Goal: Task Accomplishment & Management: Use online tool/utility

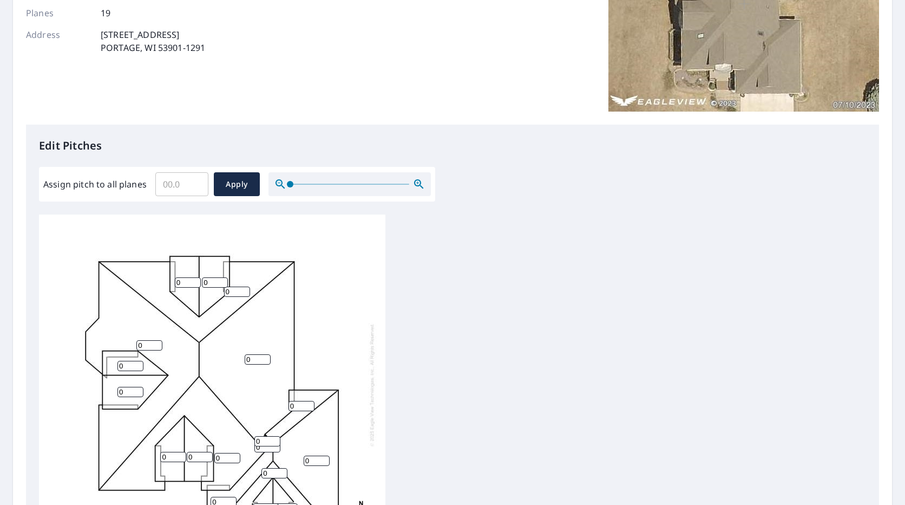
scroll to position [271, 0]
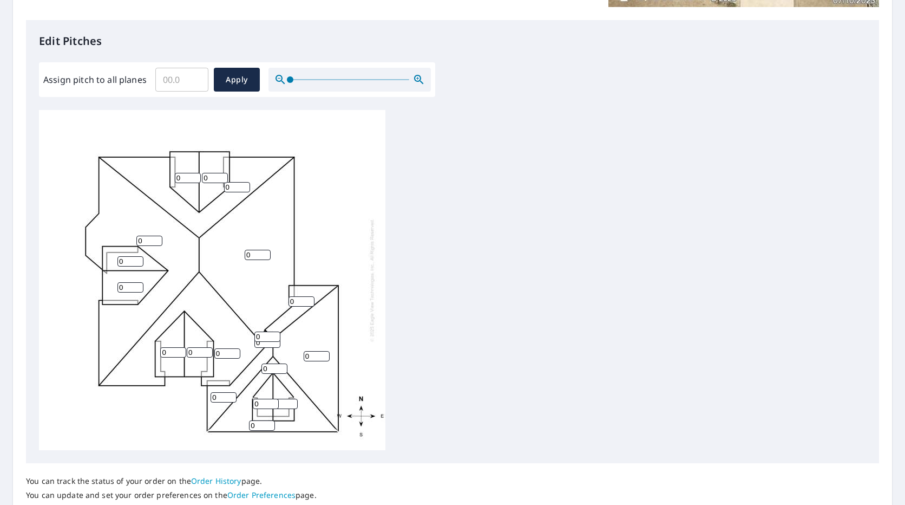
click at [188, 180] on input "0" at bounding box center [188, 178] width 26 height 10
type input "8"
click at [208, 175] on input "0" at bounding box center [215, 178] width 26 height 10
type input "8"
click at [212, 216] on div "0 0 0 0 0 0 0 0 0 0 0 8 8 0 0 0 0 0 0" at bounding box center [212, 280] width 346 height 340
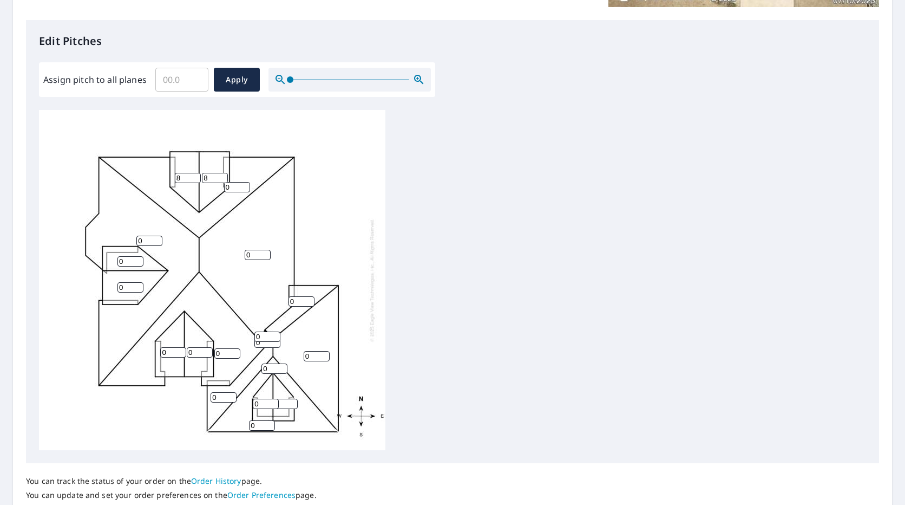
click at [234, 191] on input "0" at bounding box center [237, 187] width 26 height 10
type input "8"
click at [149, 241] on input "0" at bounding box center [149, 240] width 26 height 10
type input "8"
click at [122, 264] on input "0" at bounding box center [130, 261] width 26 height 10
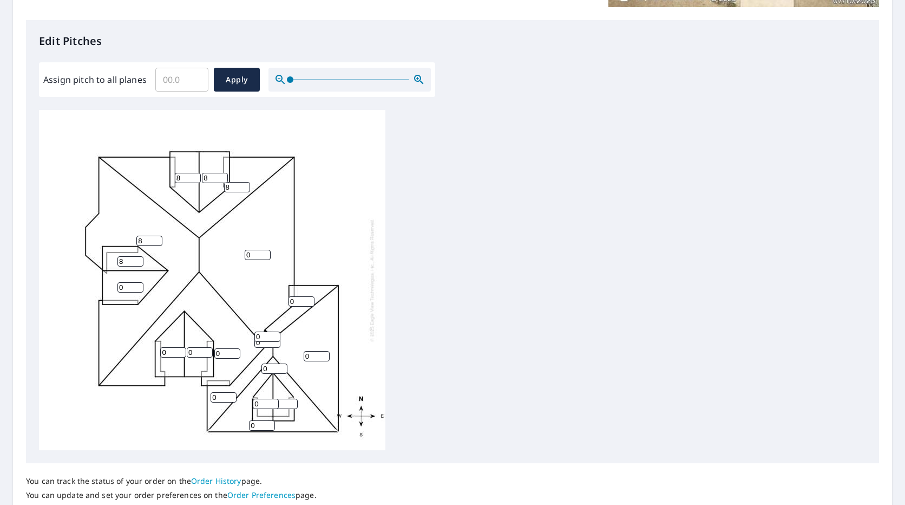
type input "8"
click at [132, 290] on input "0" at bounding box center [130, 287] width 26 height 10
type input "8"
click at [263, 255] on input "0" at bounding box center [258, 255] width 26 height 10
type input "8"
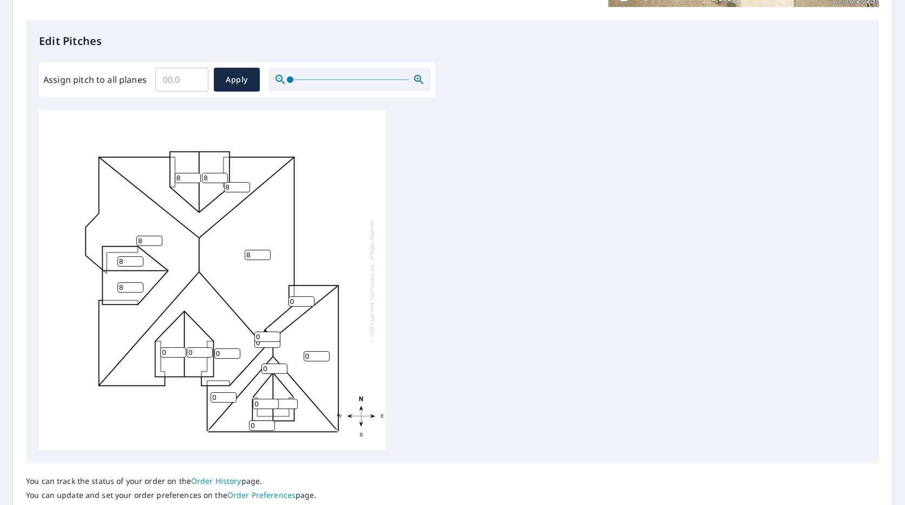
click at [298, 304] on input "0" at bounding box center [302, 301] width 26 height 10
type input "8"
click at [175, 352] on input "0" at bounding box center [173, 352] width 26 height 10
type input "8"
click at [202, 348] on input "0" at bounding box center [200, 352] width 26 height 10
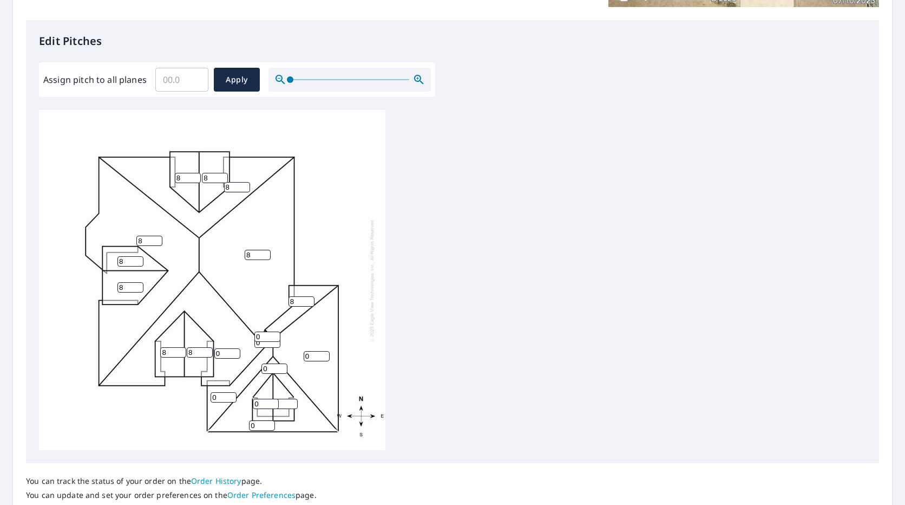
type input "8"
click at [229, 355] on input "0" at bounding box center [227, 353] width 26 height 10
type input "8"
click at [261, 337] on input "0" at bounding box center [267, 336] width 26 height 10
type input "8"
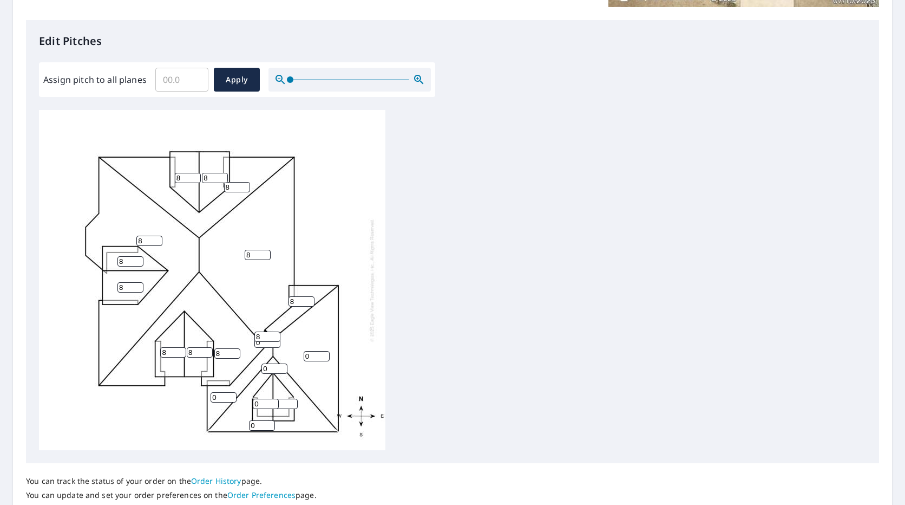
click at [259, 345] on input "0" at bounding box center [267, 342] width 26 height 10
type input "8"
click at [309, 355] on input "0" at bounding box center [317, 356] width 26 height 10
type input "8"
click at [274, 368] on input "0" at bounding box center [274, 368] width 26 height 10
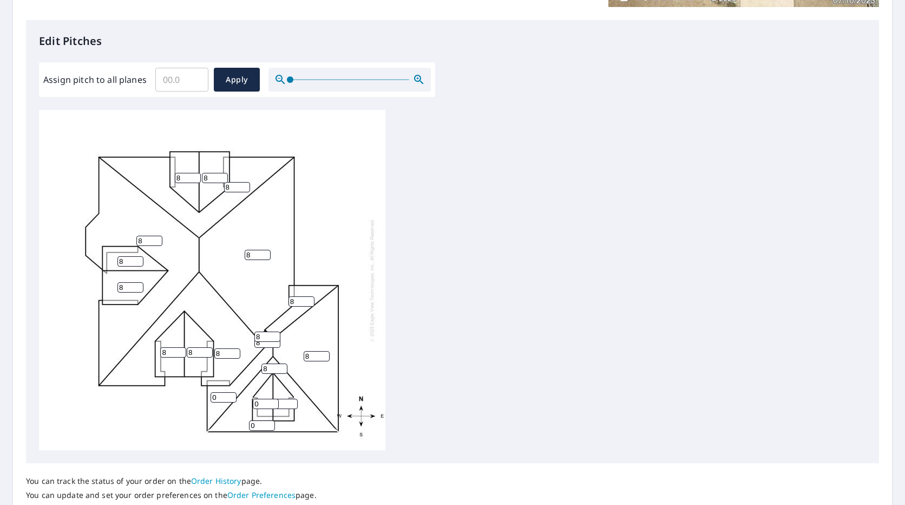
type input "8"
click at [222, 399] on input "0" at bounding box center [224, 397] width 26 height 10
type input "8"
click at [260, 403] on input "0" at bounding box center [266, 403] width 26 height 10
type input "8"
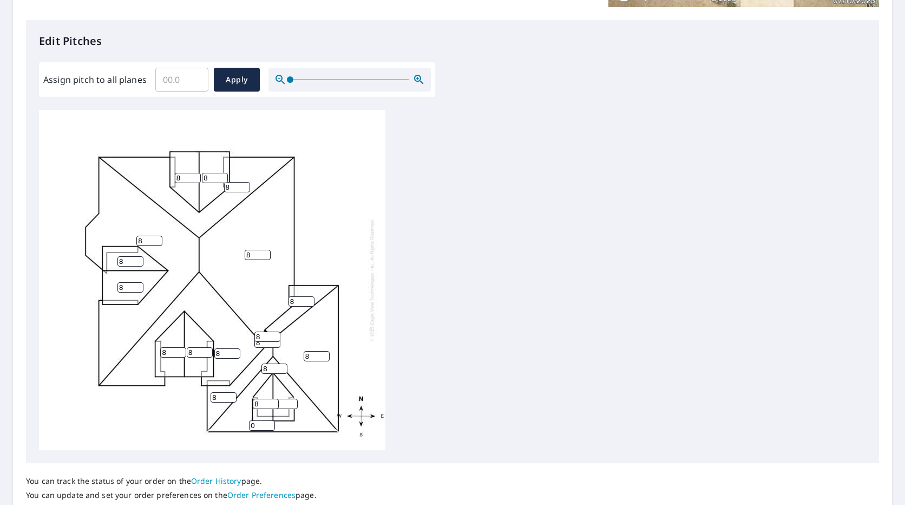
click at [261, 423] on input "0" at bounding box center [262, 425] width 26 height 10
type input "8"
click at [172, 77] on input "Assign pitch to all planes" at bounding box center [181, 79] width 53 height 30
drag, startPoint x: 184, startPoint y: 78, endPoint x: 114, endPoint y: 66, distance: 70.4
click at [114, 66] on div "Assign pitch to all planes ​ Apply" at bounding box center [237, 79] width 396 height 35
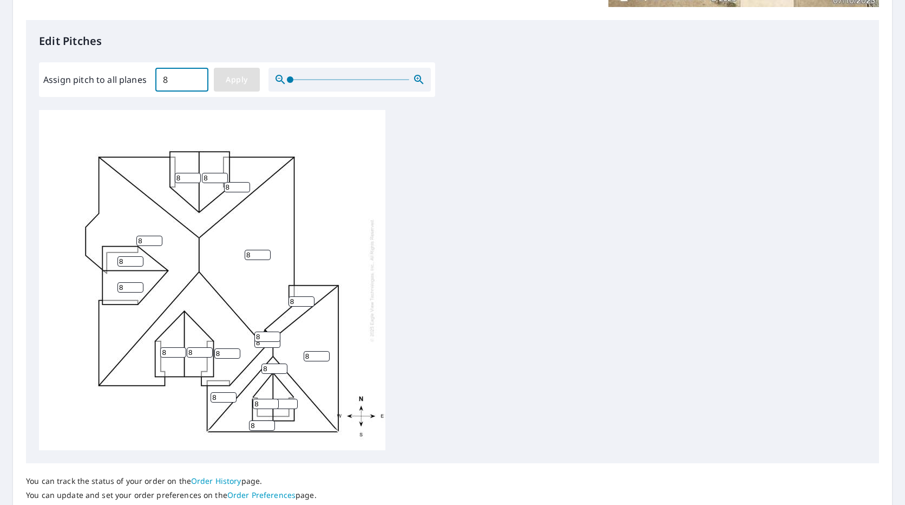
type input "8"
click at [226, 76] on span "Apply" at bounding box center [236, 80] width 29 height 14
type input "8"
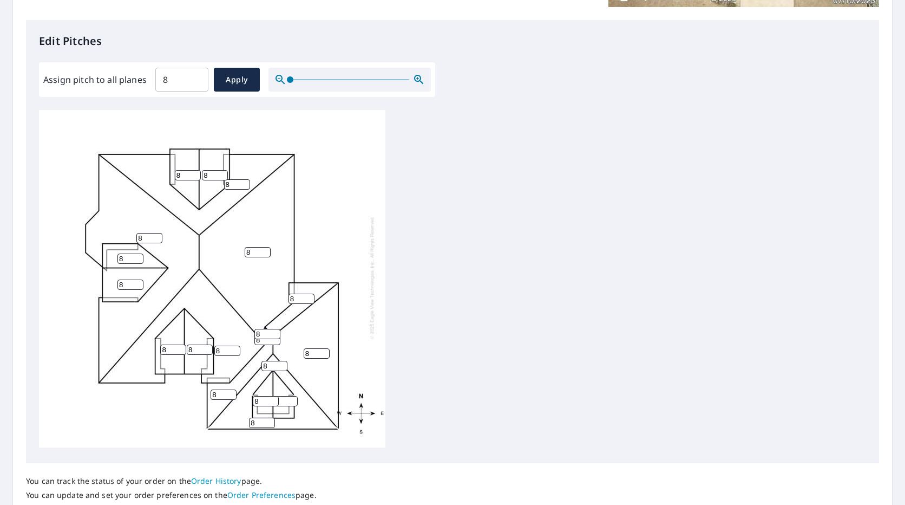
scroll to position [0, 0]
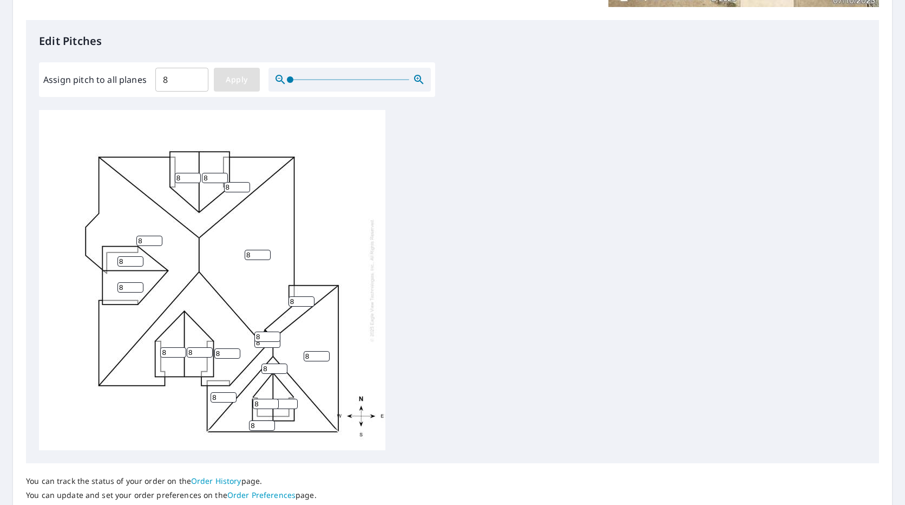
click at [229, 72] on button "Apply" at bounding box center [237, 80] width 46 height 24
click at [232, 80] on span "Apply" at bounding box center [236, 80] width 29 height 14
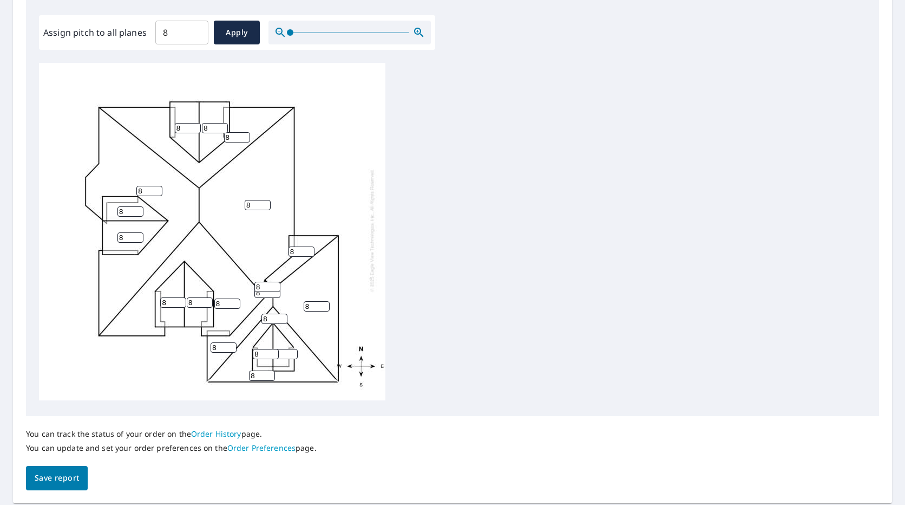
scroll to position [352, 0]
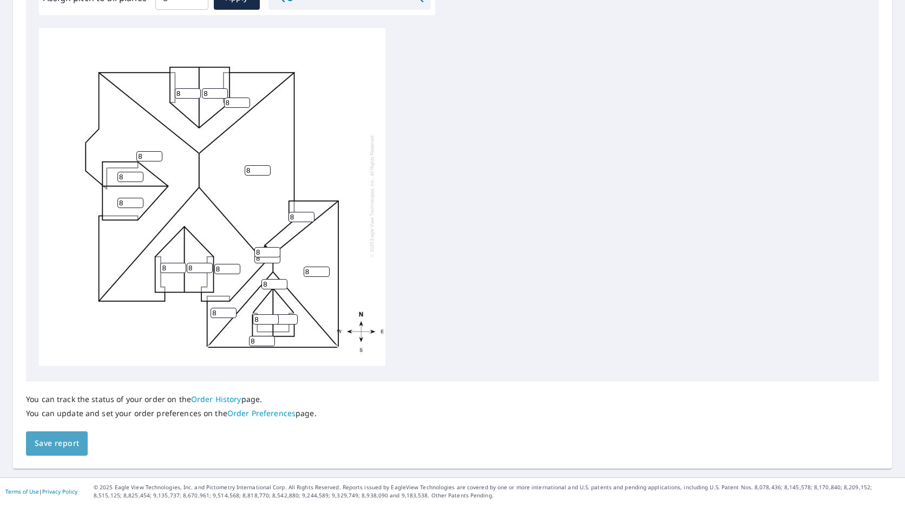
click at [57, 434] on button "Save report" at bounding box center [57, 443] width 62 height 24
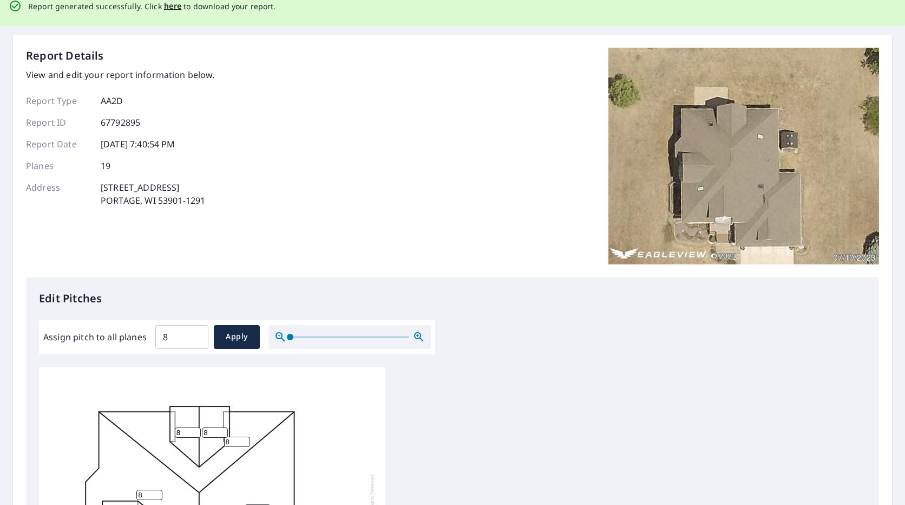
scroll to position [0, 0]
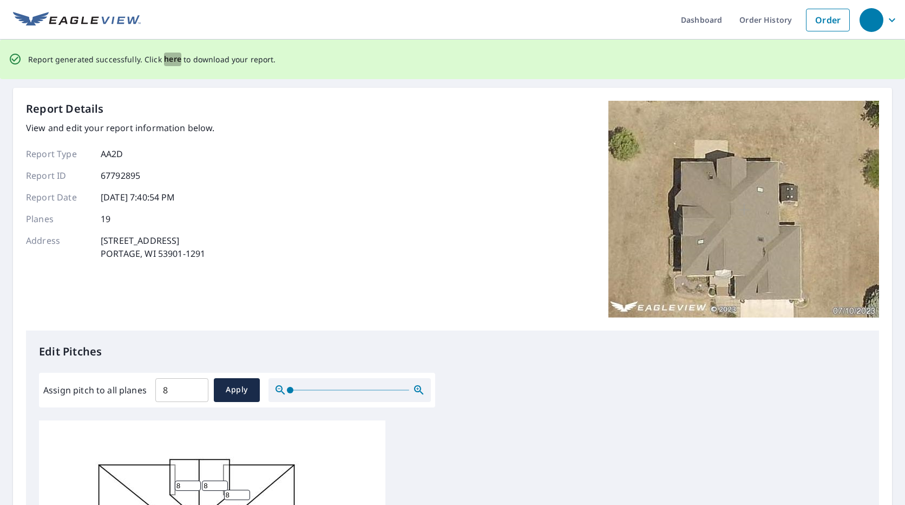
click at [172, 58] on span "here" at bounding box center [173, 60] width 18 height 14
